Goal: Task Accomplishment & Management: Use online tool/utility

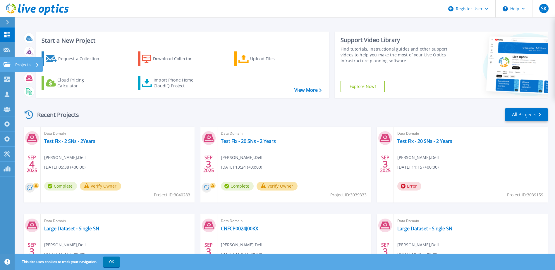
click at [3, 67] on link "Projects Projects" at bounding box center [7, 64] width 15 height 15
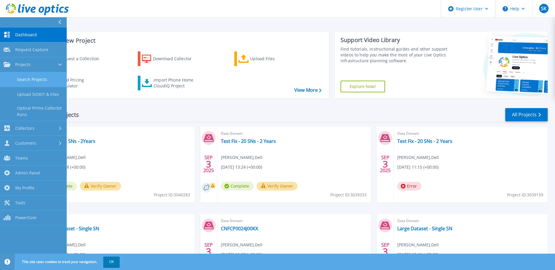
click at [17, 73] on link "Search Projects" at bounding box center [33, 79] width 67 height 15
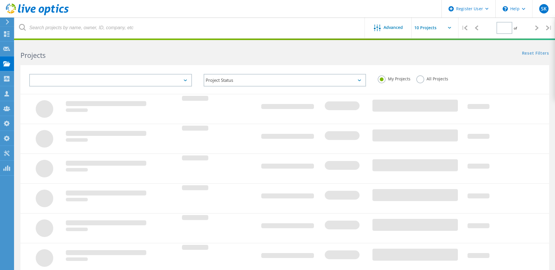
type input "1"
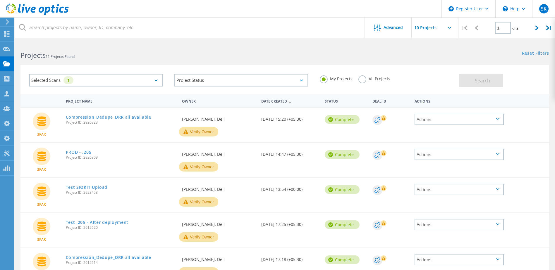
click at [360, 79] on label "All Projects" at bounding box center [374, 78] width 32 height 6
click at [0, 0] on input "All Projects" at bounding box center [0, 0] width 0 height 0
click at [134, 80] on div "Selected Scans 1" at bounding box center [95, 80] width 133 height 13
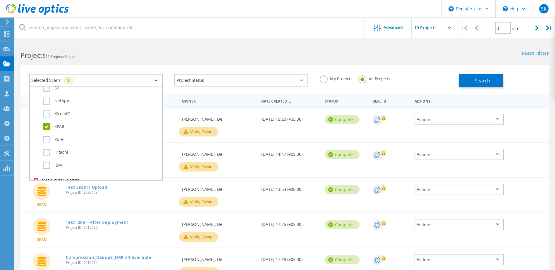
scroll to position [263, 0]
click at [54, 99] on label "3PAR" at bounding box center [101, 99] width 116 height 7
click at [0, 0] on input "3PAR" at bounding box center [0, 0] width 0 height 0
click at [64, 115] on label "Data Domain" at bounding box center [101, 114] width 116 height 7
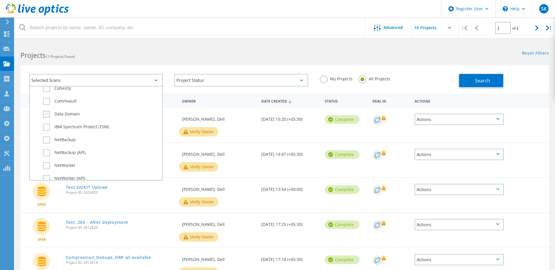
click at [0, 0] on input "Data Domain" at bounding box center [0, 0] width 0 height 0
click at [463, 83] on button "Search" at bounding box center [481, 80] width 44 height 13
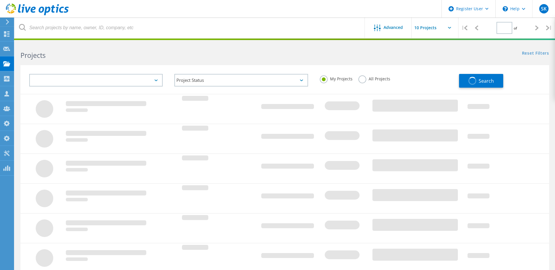
type input "1"
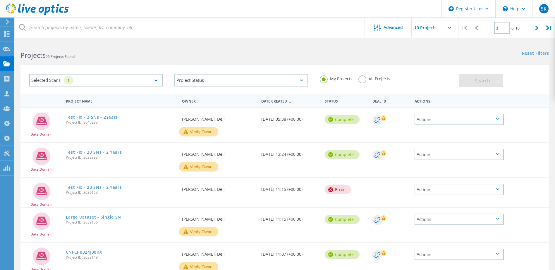
click at [364, 80] on label "All Projects" at bounding box center [374, 78] width 32 height 6
click at [0, 0] on input "All Projects" at bounding box center [0, 0] width 0 height 0
click at [476, 83] on span "Search" at bounding box center [482, 80] width 15 height 6
